Goal: Information Seeking & Learning: Compare options

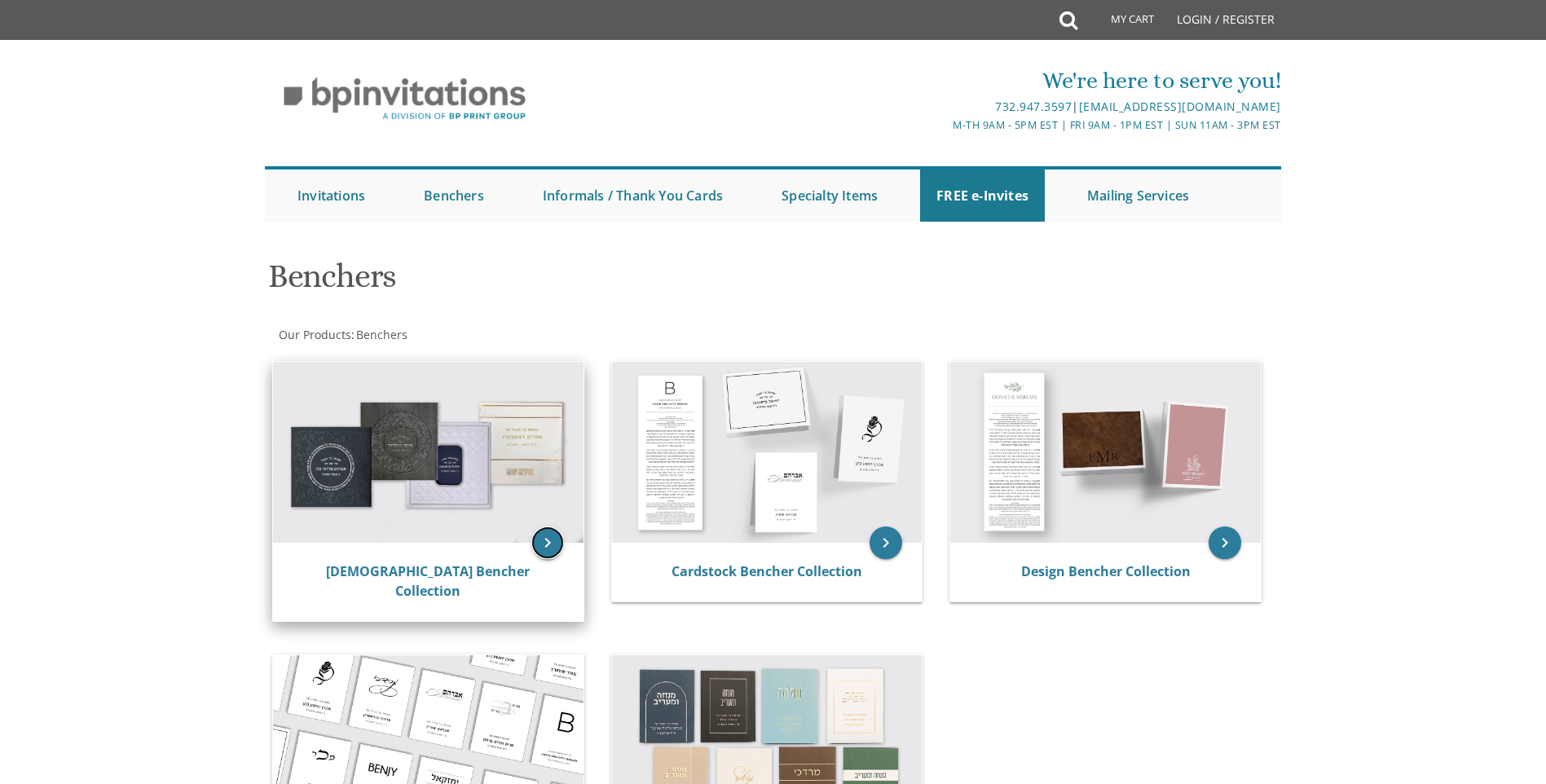
click at [539, 541] on icon "keyboard_arrow_right" at bounding box center [547, 542] width 33 height 33
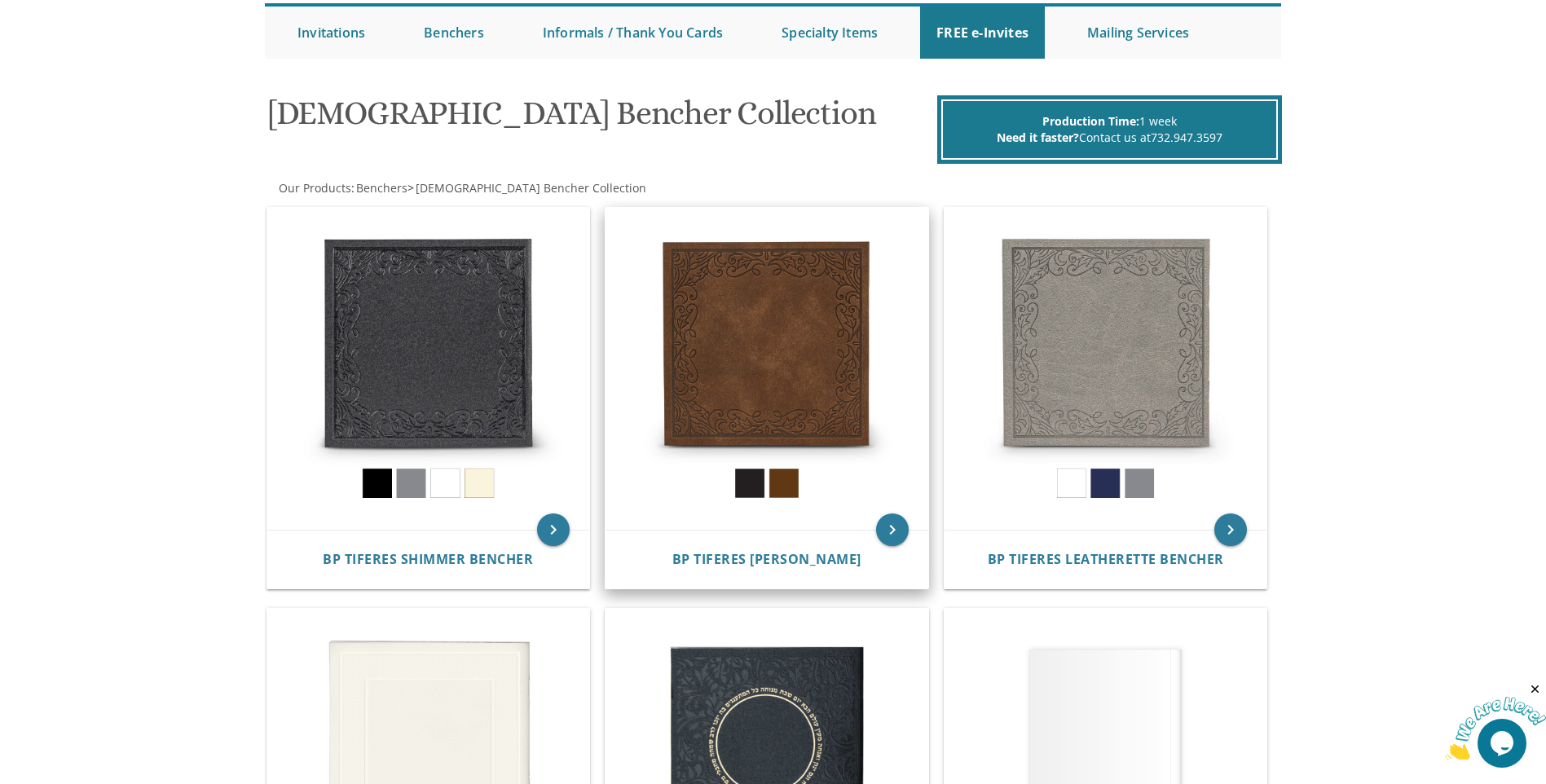
scroll to position [407, 0]
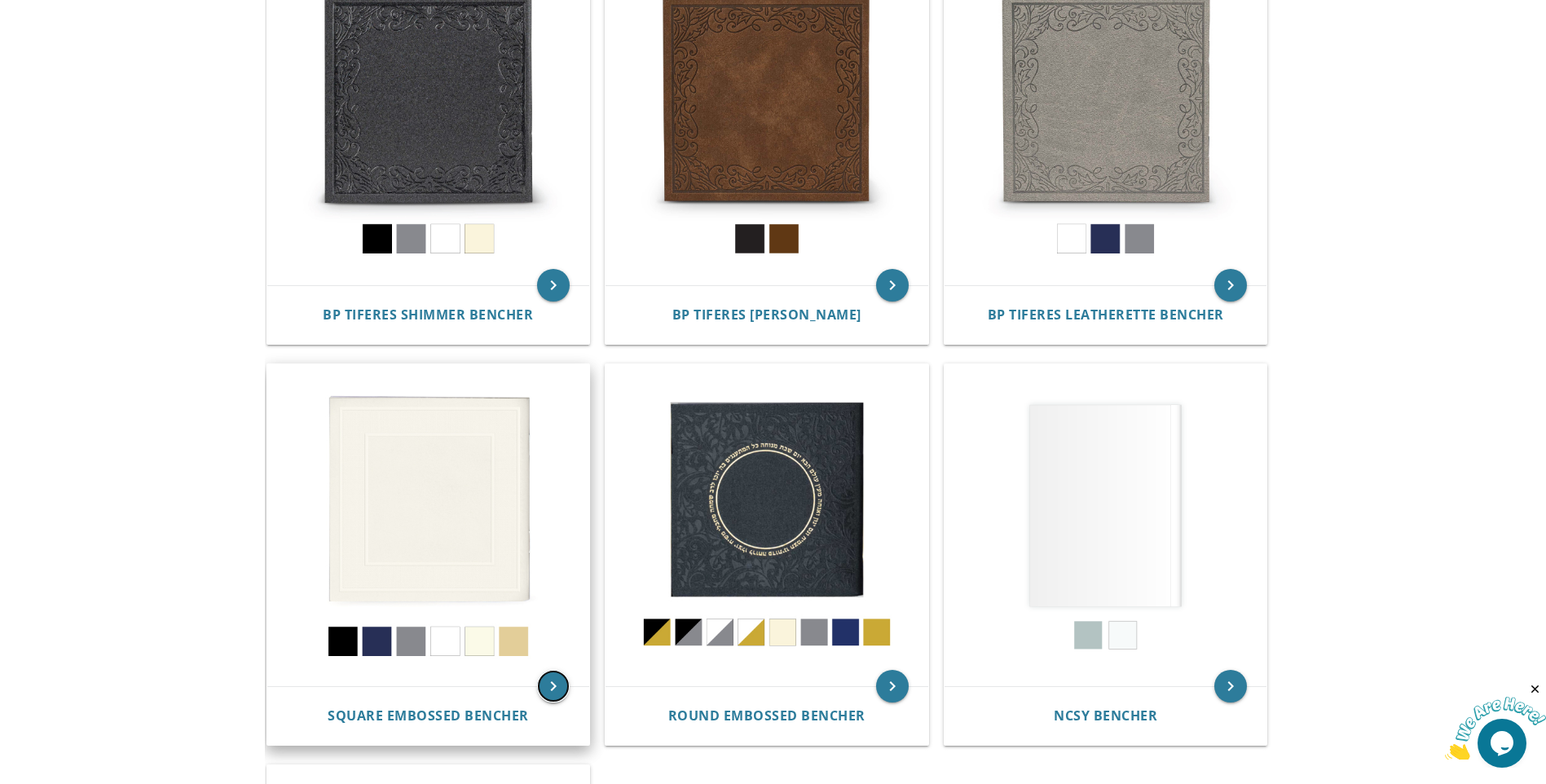
click at [551, 682] on icon "keyboard_arrow_right" at bounding box center [553, 686] width 33 height 33
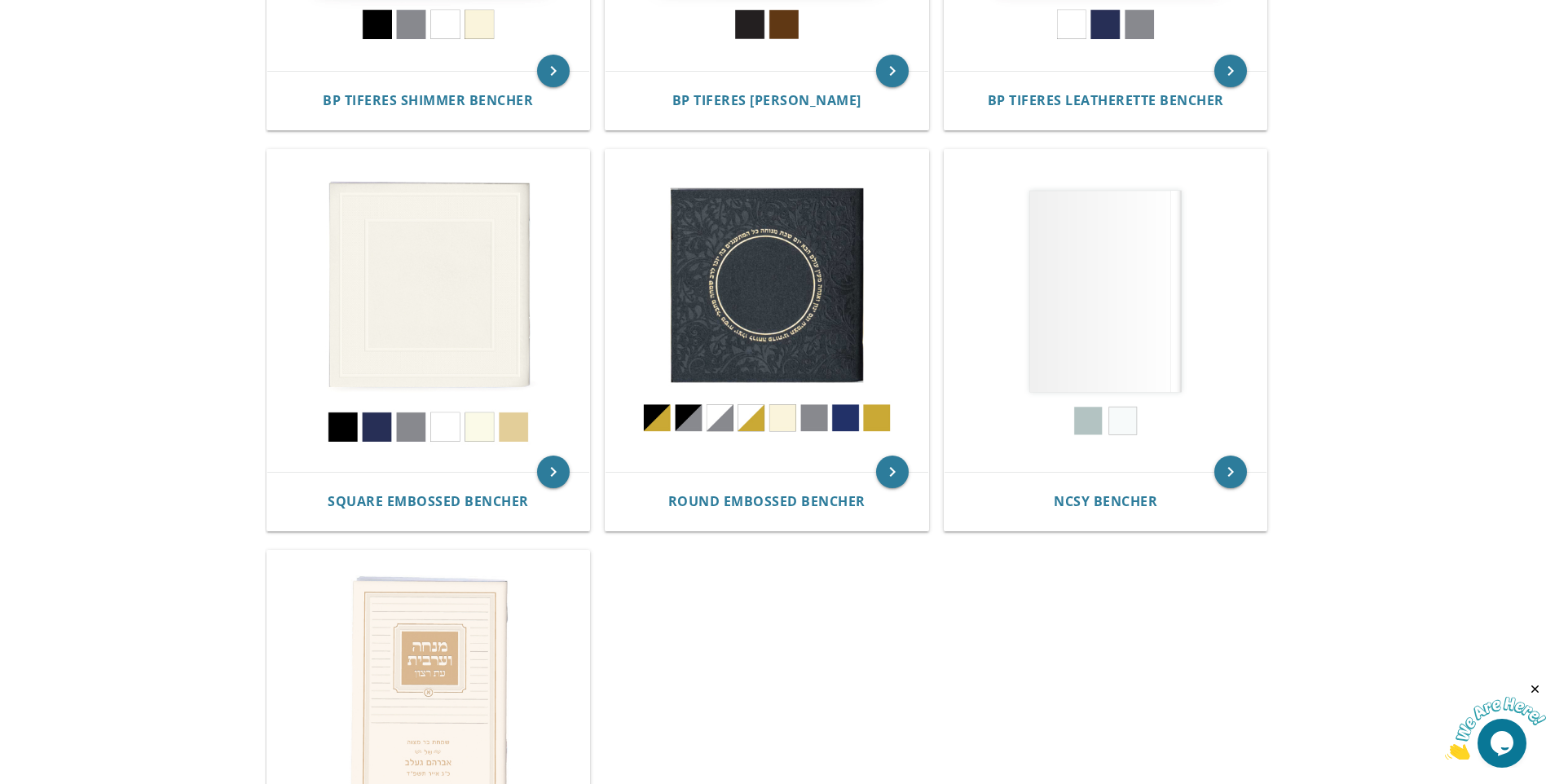
scroll to position [163, 0]
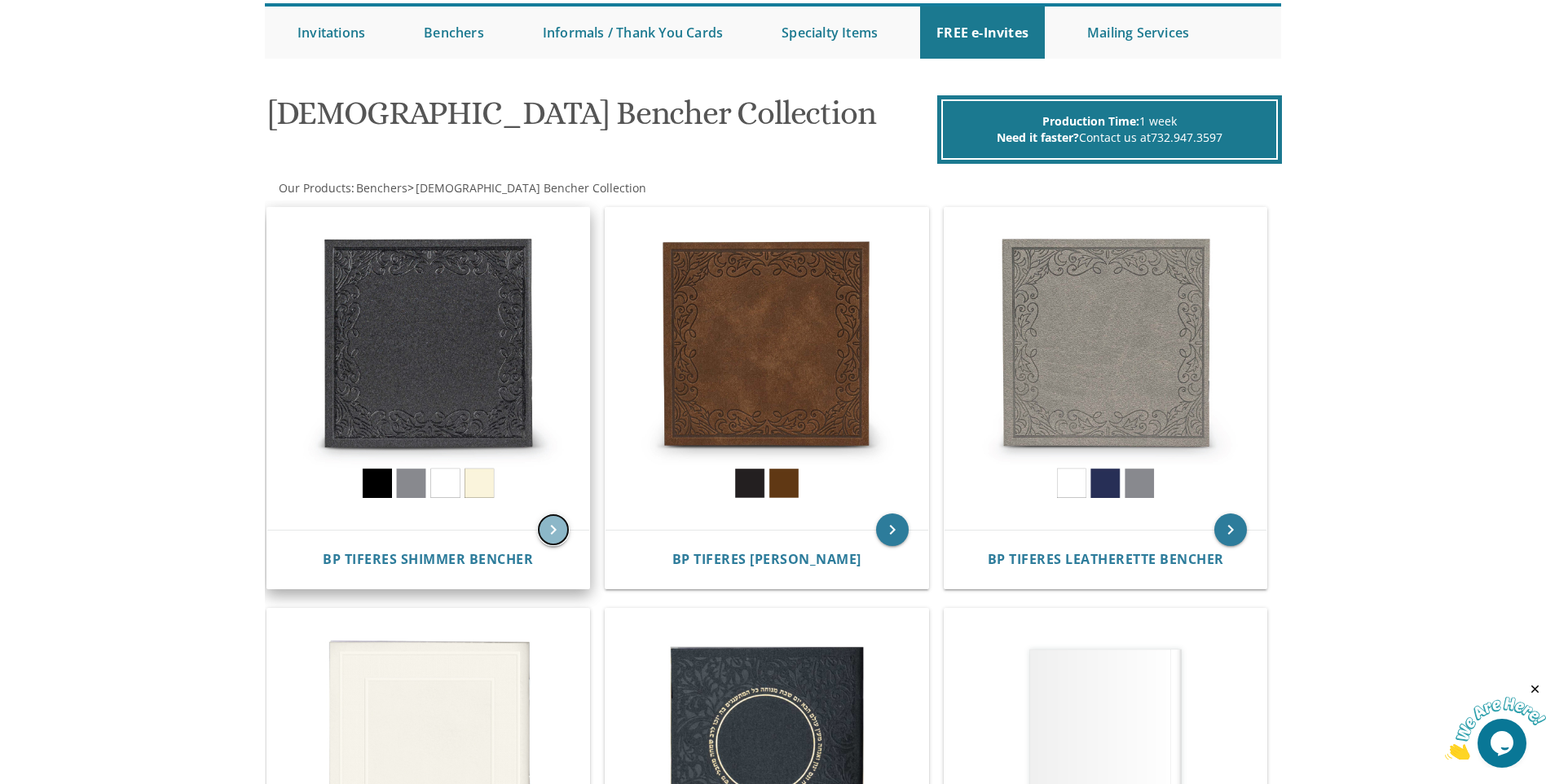
click at [565, 530] on icon "keyboard_arrow_right" at bounding box center [553, 529] width 33 height 33
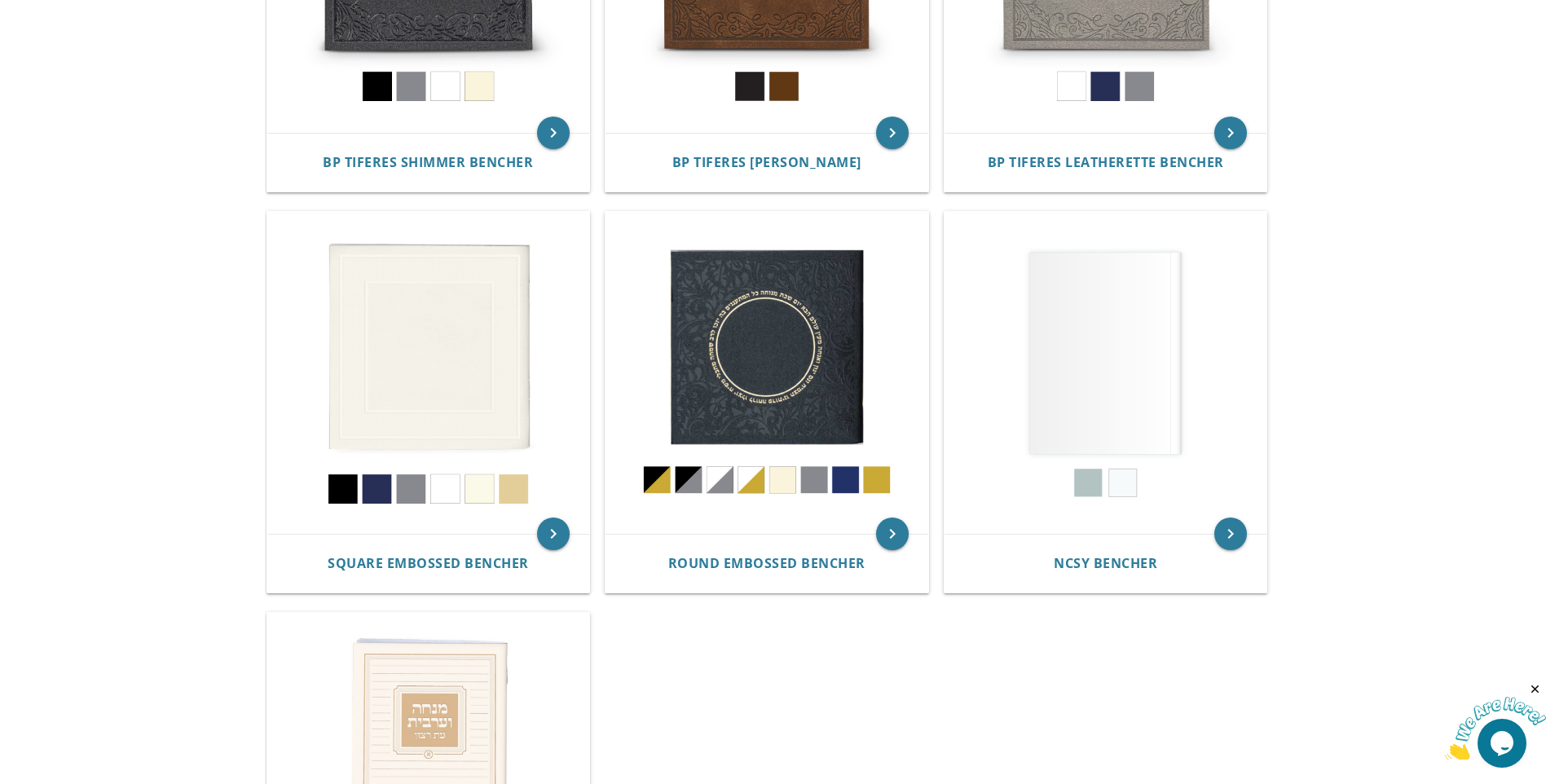
scroll to position [407, 0]
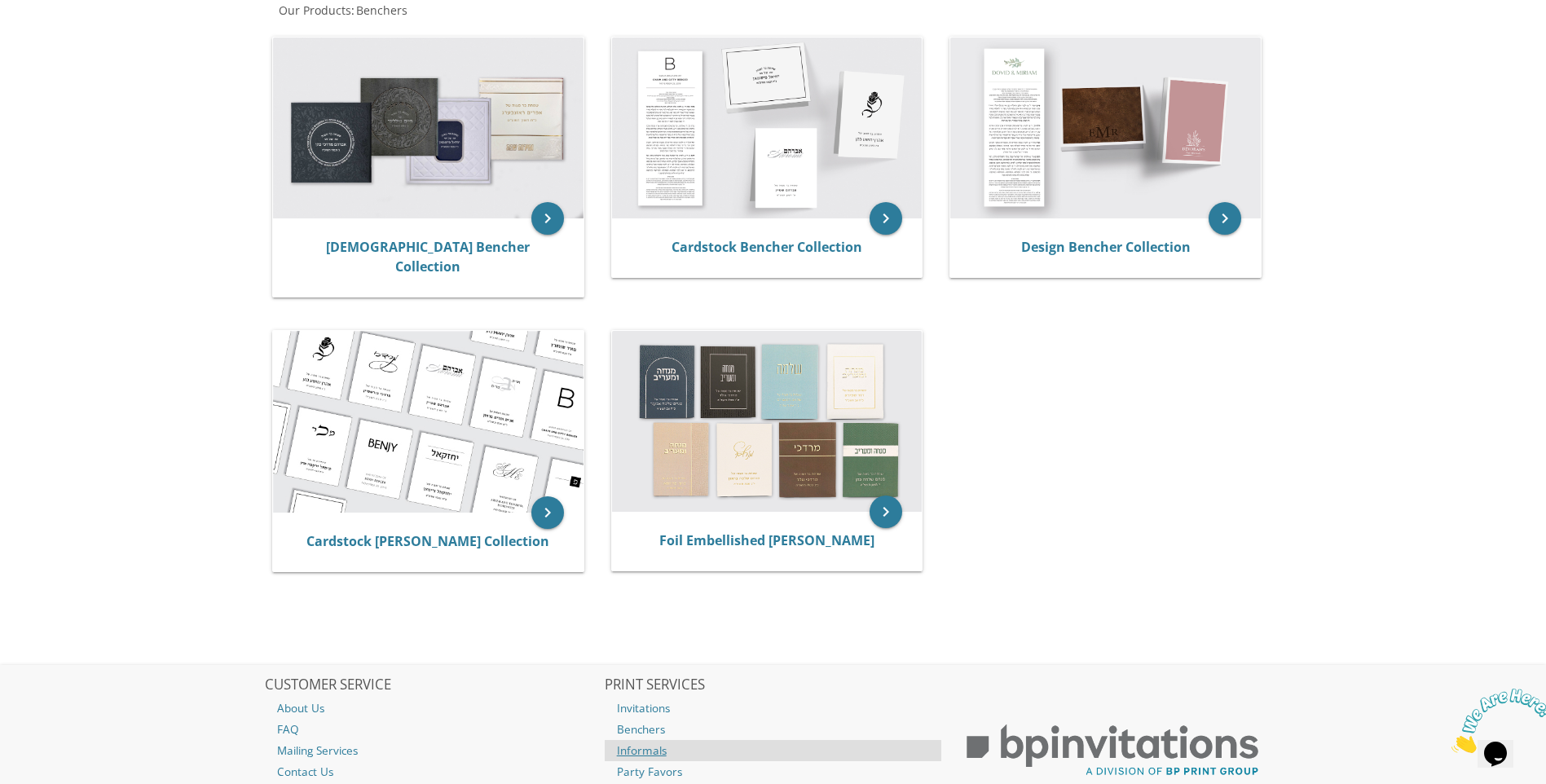
scroll to position [407, 0]
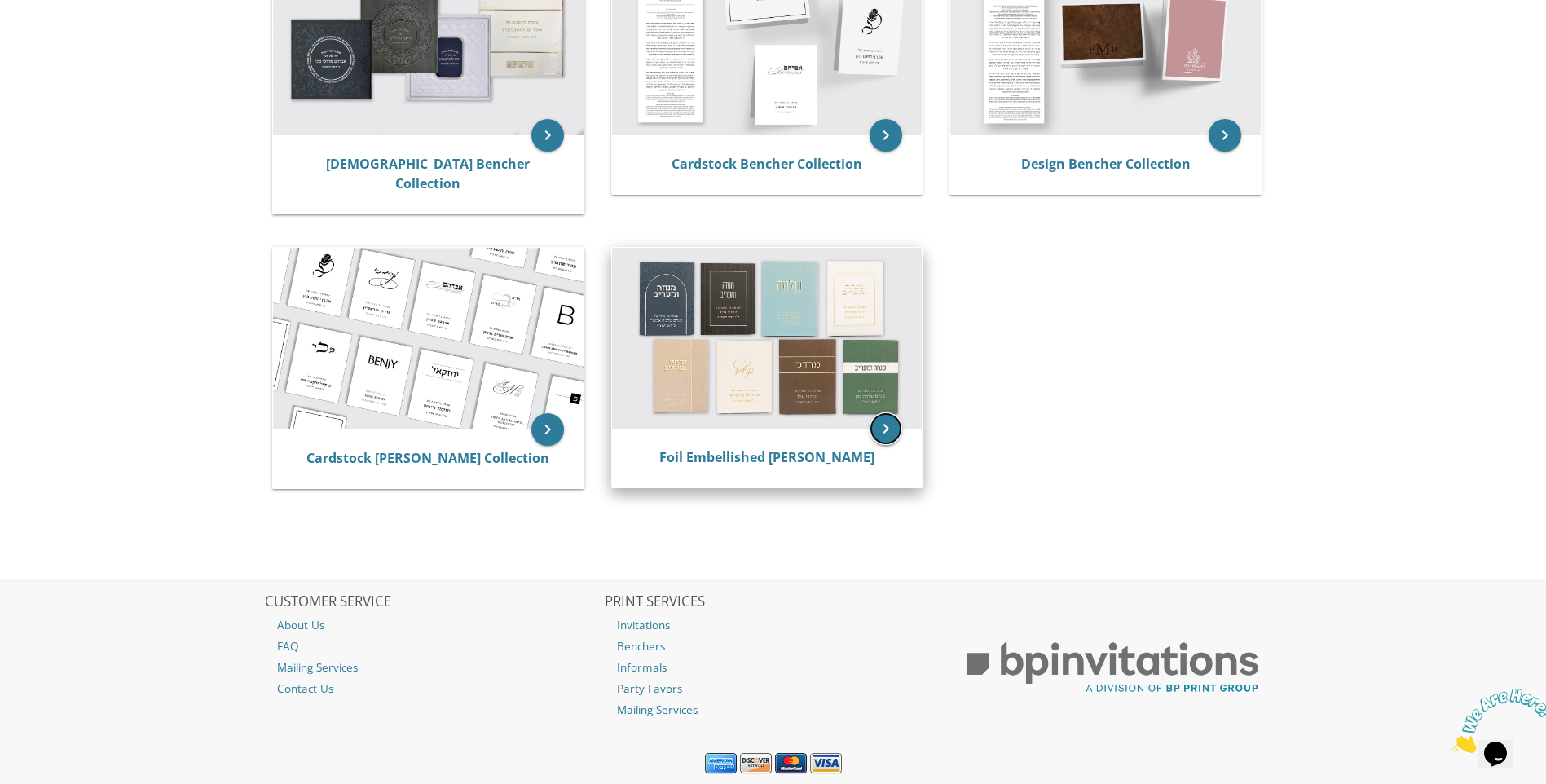
click at [886, 417] on icon "keyboard_arrow_right" at bounding box center [886, 428] width 33 height 33
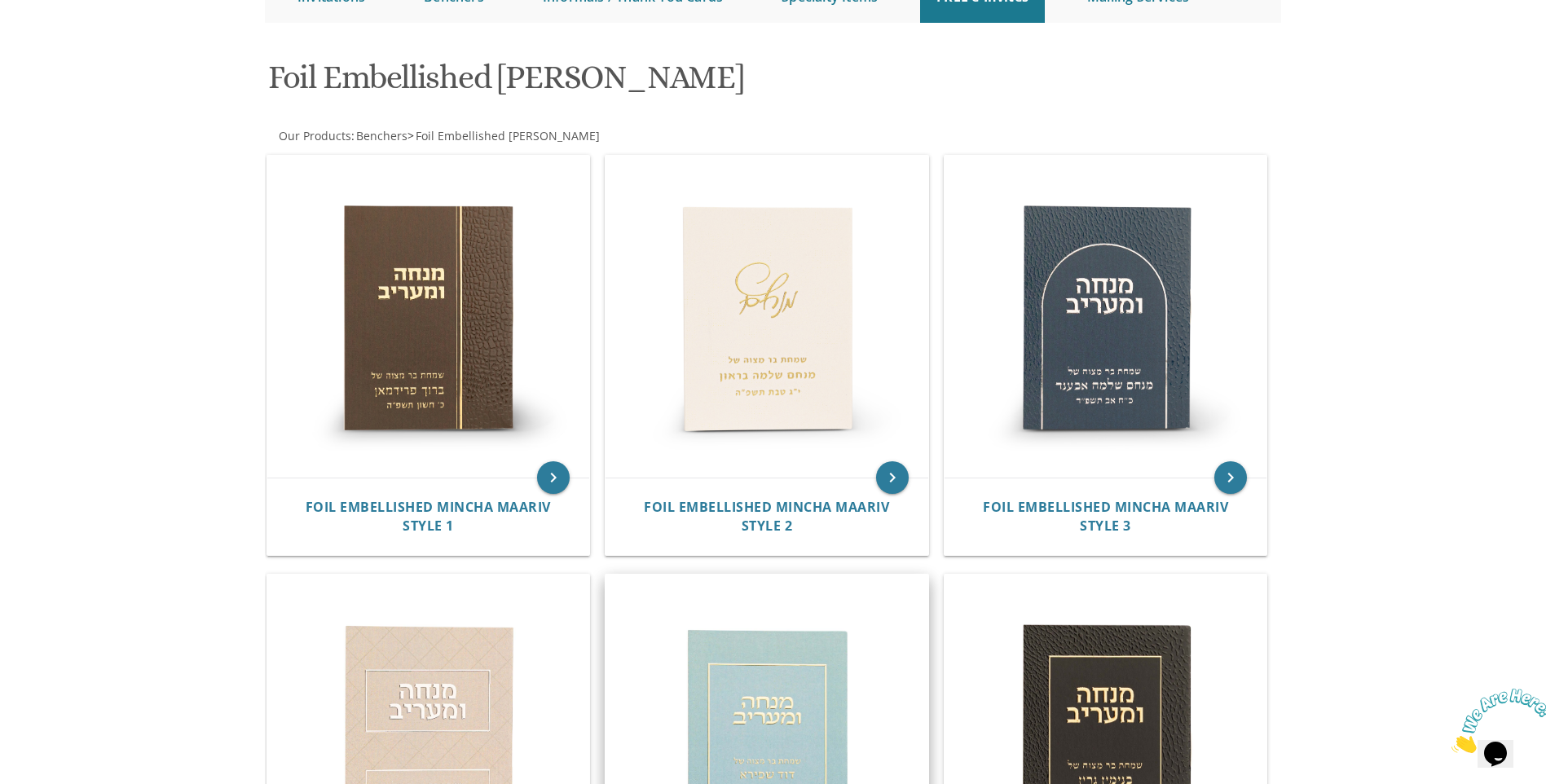
scroll to position [244, 0]
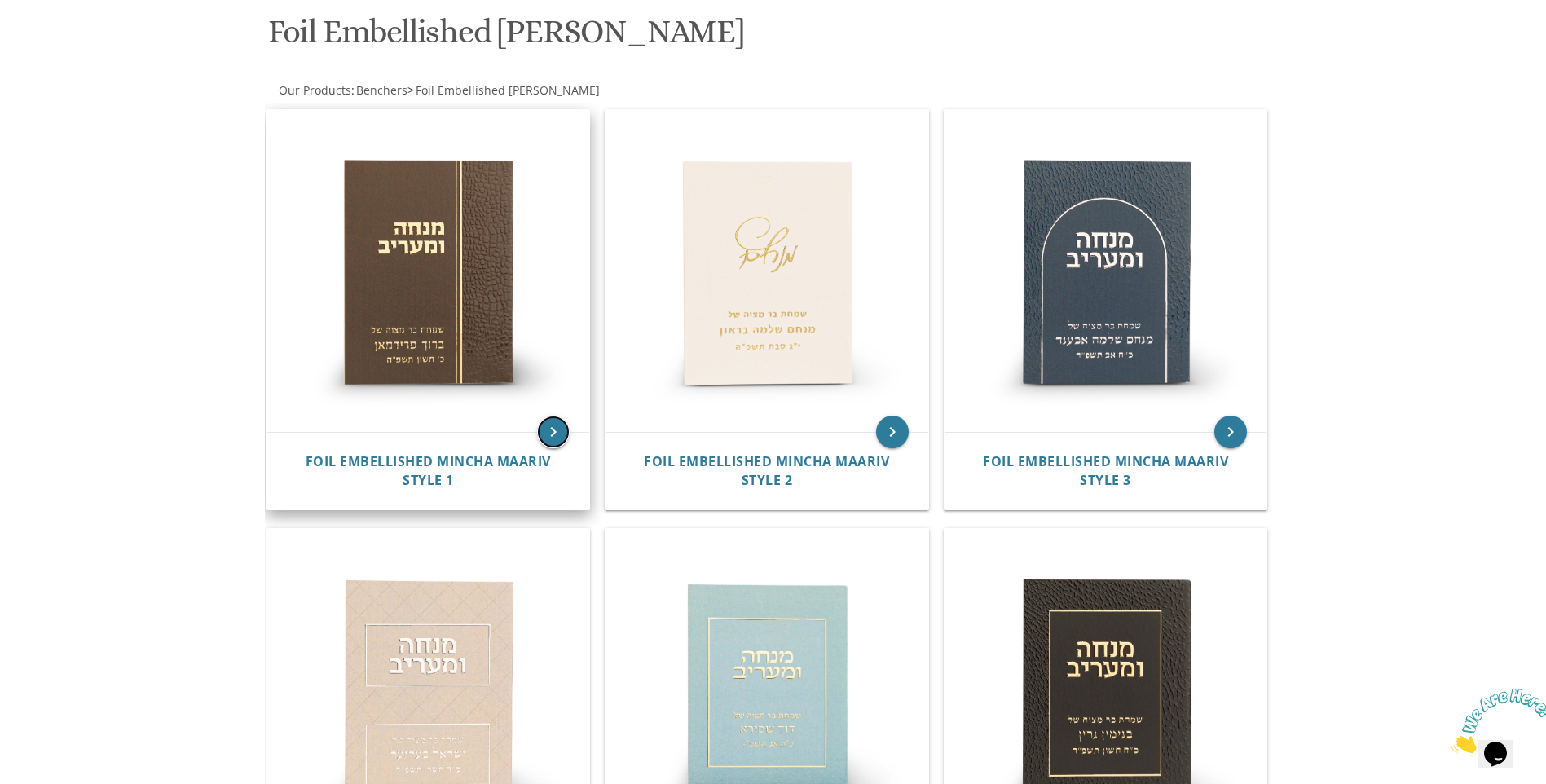
click at [551, 430] on icon "keyboard_arrow_right" at bounding box center [553, 432] width 33 height 33
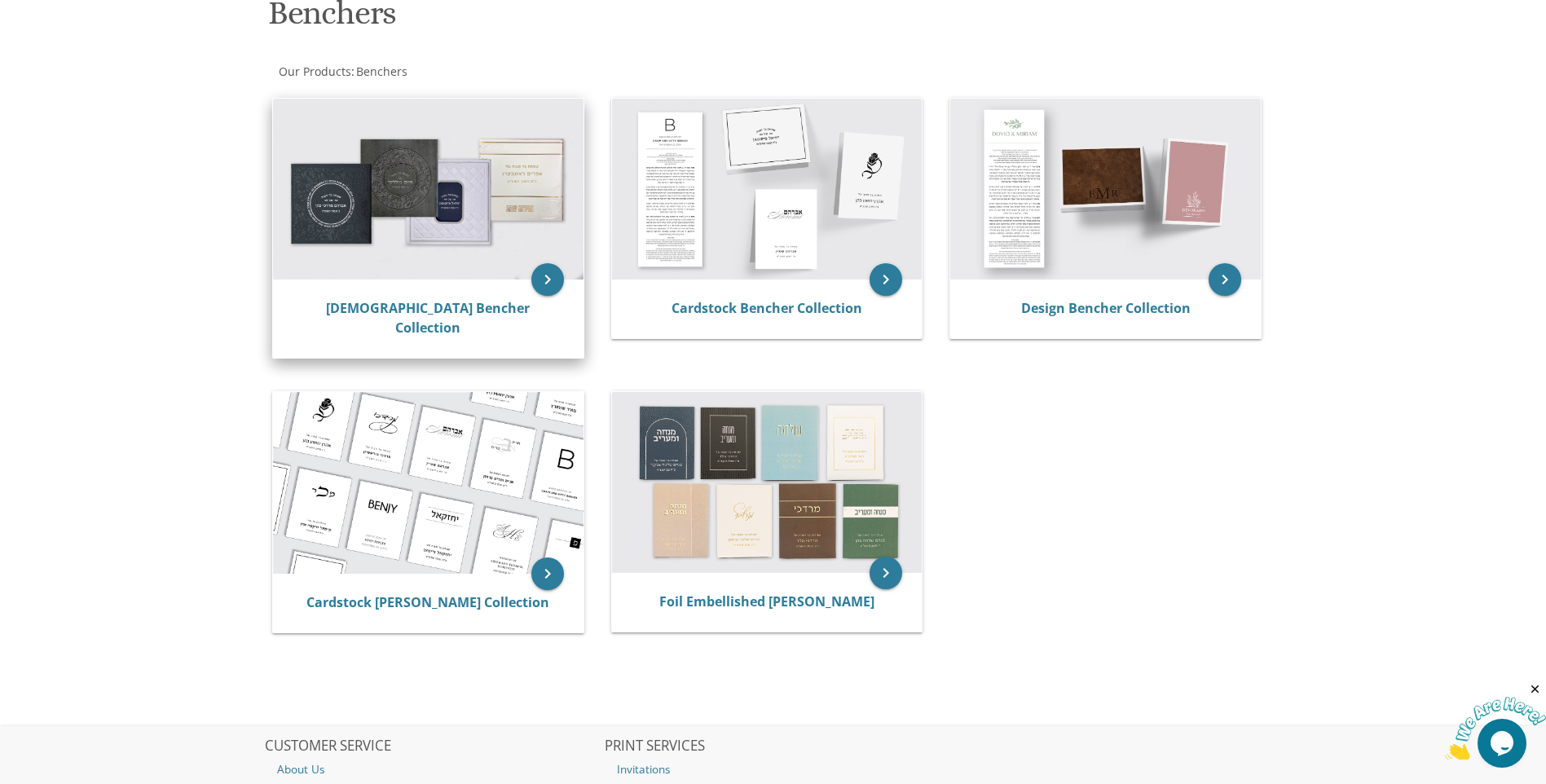
scroll to position [163, 0]
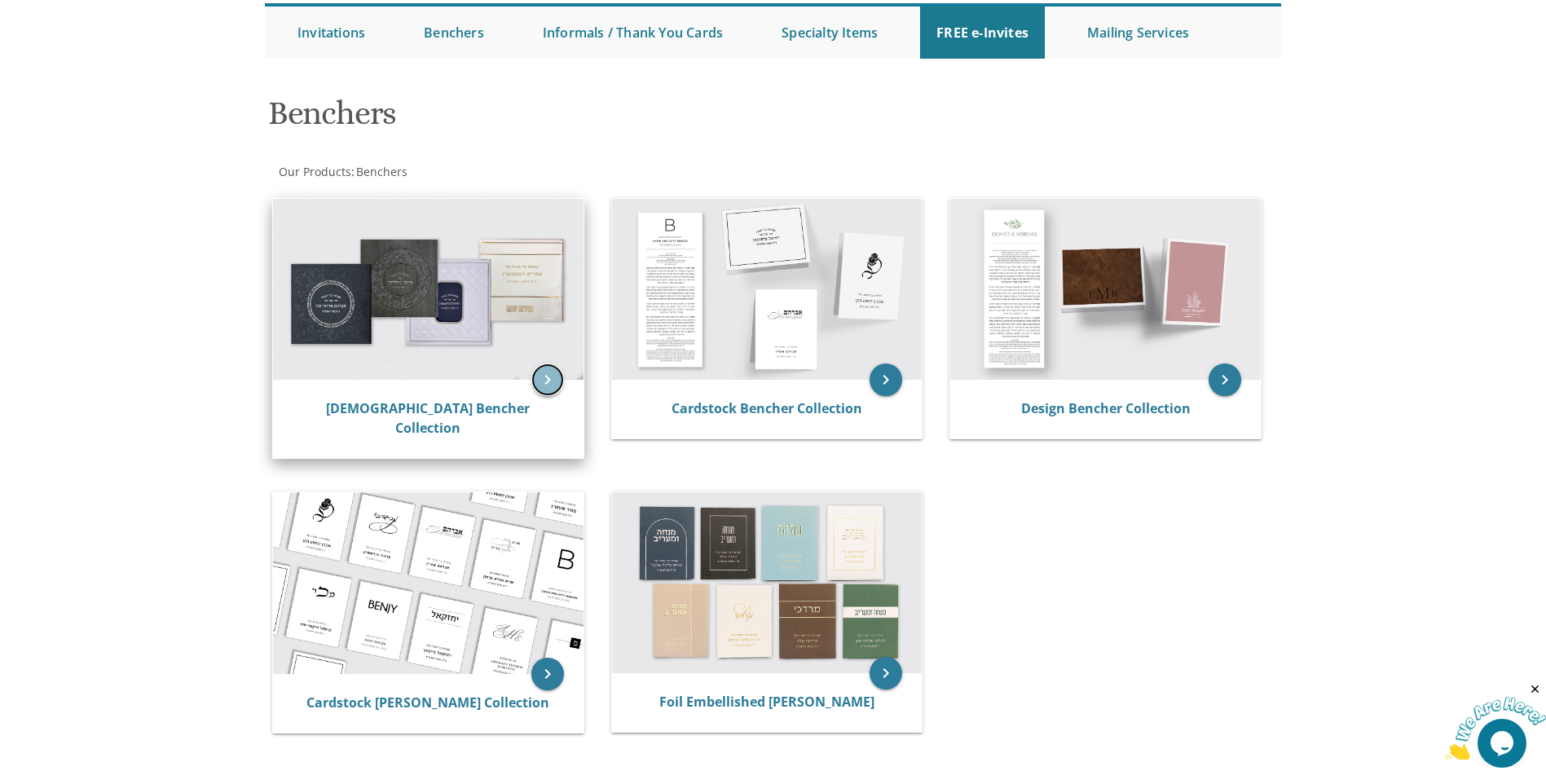
click at [553, 367] on icon "keyboard_arrow_right" at bounding box center [547, 379] width 33 height 33
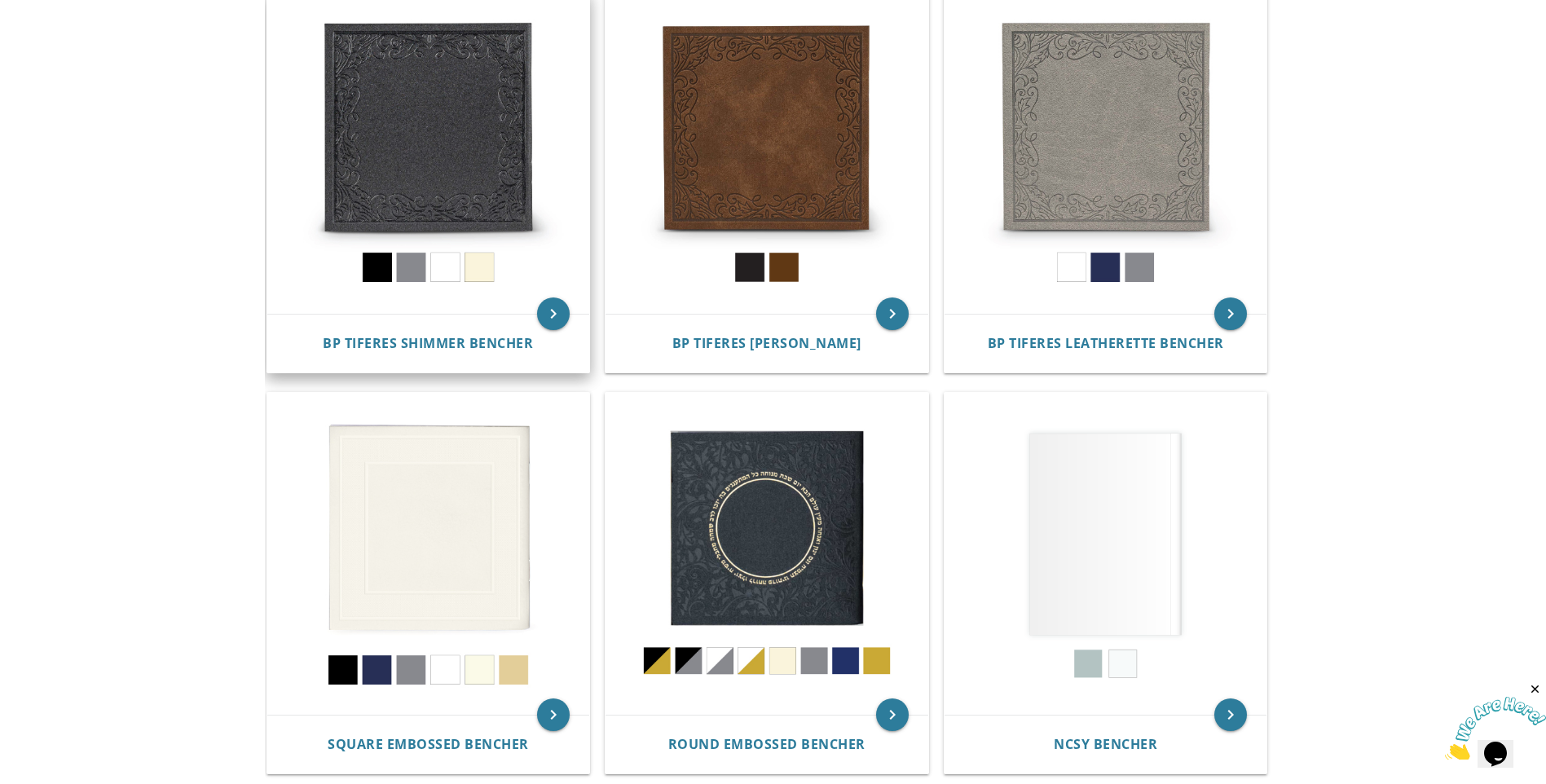
scroll to position [407, 0]
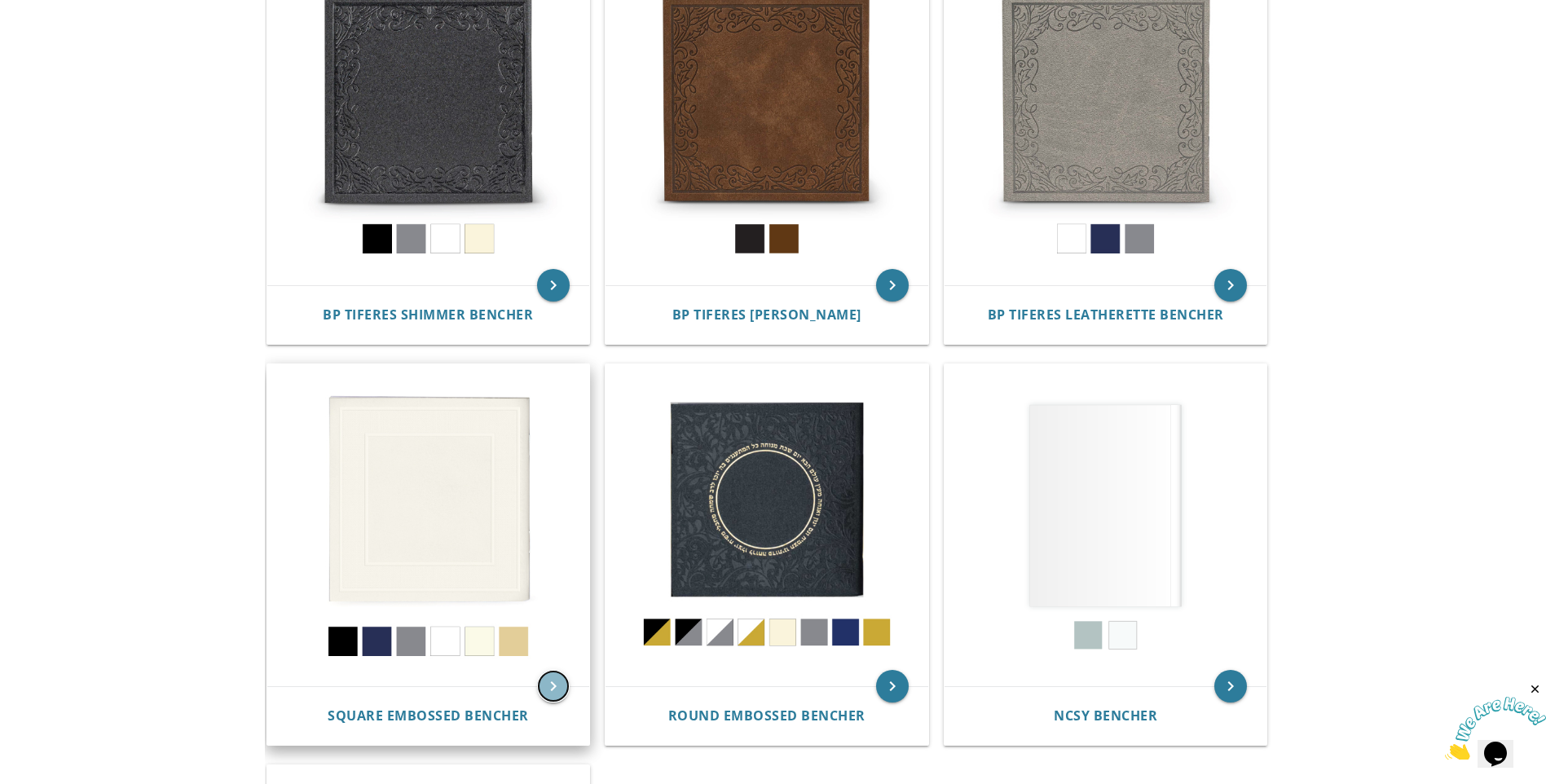
click at [549, 684] on icon "keyboard_arrow_right" at bounding box center [553, 686] width 33 height 33
